Goal: Book appointment/travel/reservation

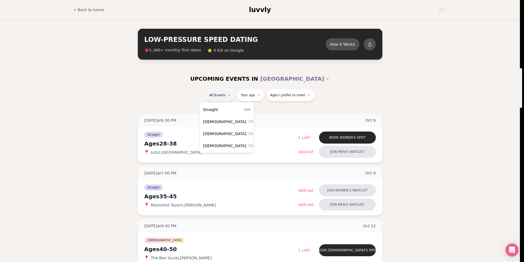
click at [224, 108] on div "Straight ( 40 )" at bounding box center [227, 109] width 52 height 12
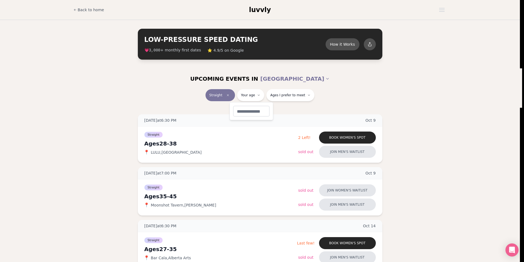
type input "**"
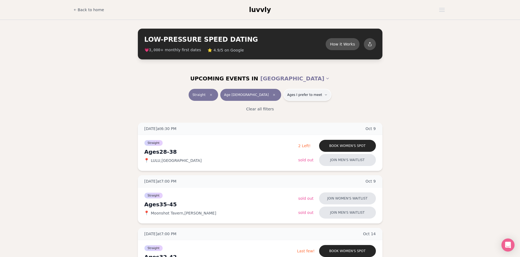
click at [300, 96] on span "Ages I prefer to meet" at bounding box center [304, 95] width 35 height 4
click at [288, 122] on span "Older than me" at bounding box center [289, 123] width 28 height 5
click at [271, 122] on button "Older than me" at bounding box center [269, 123] width 4 height 4
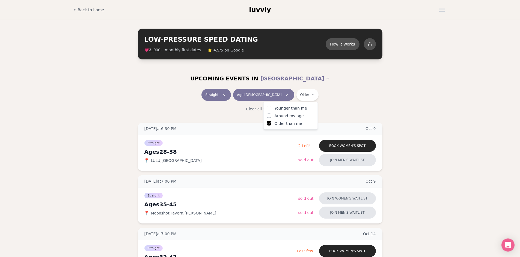
click at [287, 115] on span "Around my age" at bounding box center [289, 115] width 29 height 5
click at [271, 115] on button "Around my age" at bounding box center [269, 116] width 4 height 4
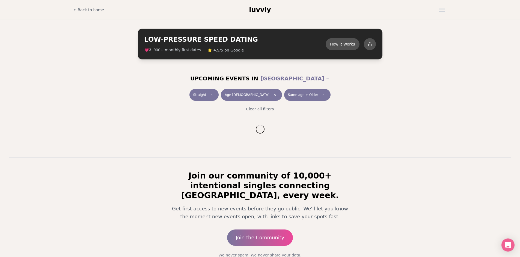
click at [391, 101] on div "Straight Age [DEMOGRAPHIC_DATA] Same age + Older" at bounding box center [260, 96] width 306 height 14
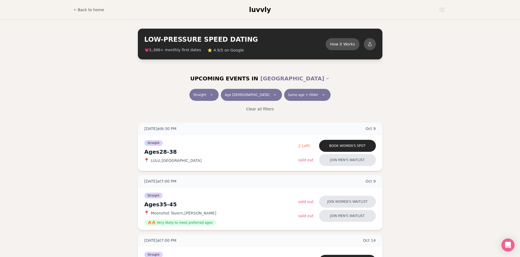
click at [298, 94] on span "Same age + Older" at bounding box center [303, 95] width 30 height 4
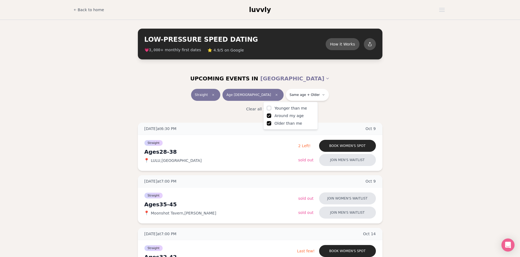
click at [278, 115] on span "Around my age" at bounding box center [289, 115] width 29 height 5
click at [271, 115] on button "Around my age" at bounding box center [269, 116] width 4 height 4
click at [365, 101] on div "Straight Age [DEMOGRAPHIC_DATA] Older" at bounding box center [260, 96] width 306 height 14
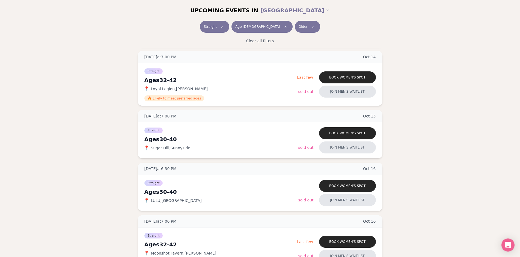
scroll to position [183, 0]
